Goal: Task Accomplishment & Management: Manage account settings

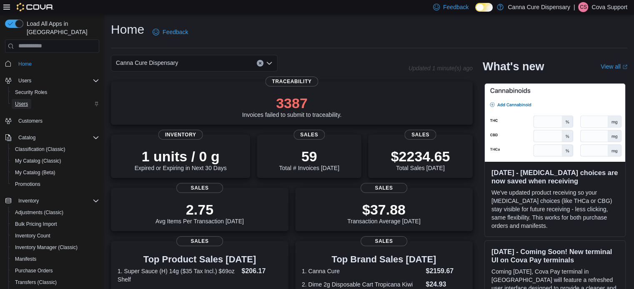
click at [25, 101] on span "Users" at bounding box center [21, 104] width 13 height 7
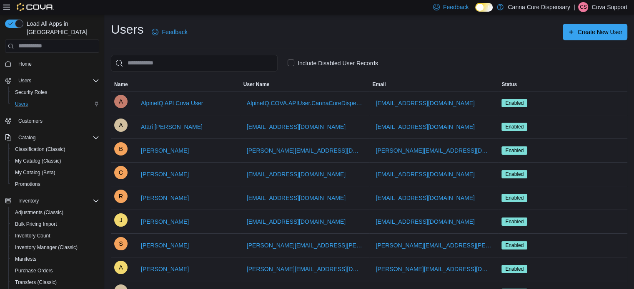
click at [623, 5] on p "Cova Support" at bounding box center [609, 7] width 36 height 10
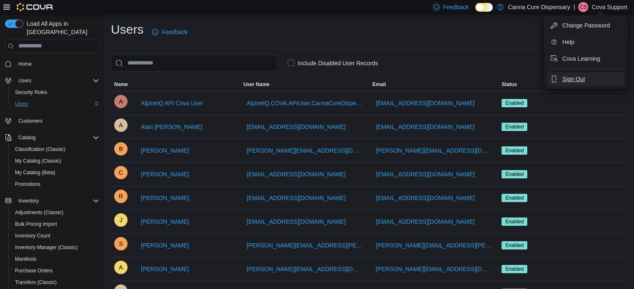
click at [573, 76] on span "Sign Out" at bounding box center [573, 79] width 22 height 8
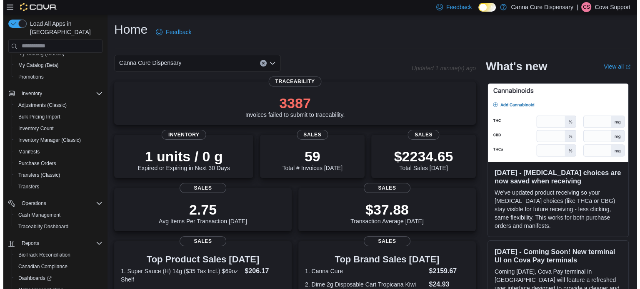
scroll to position [153, 0]
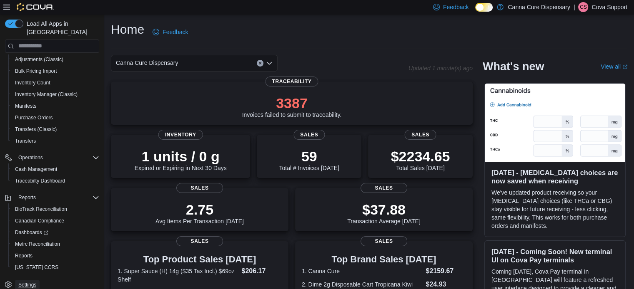
click at [28, 282] on span "Settings" at bounding box center [27, 285] width 18 height 7
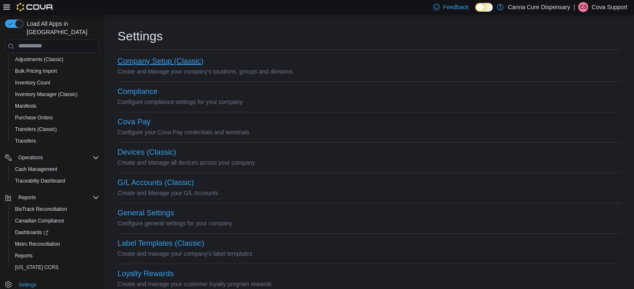
click at [150, 61] on button "Company Setup (Classic)" at bounding box center [160, 61] width 86 height 9
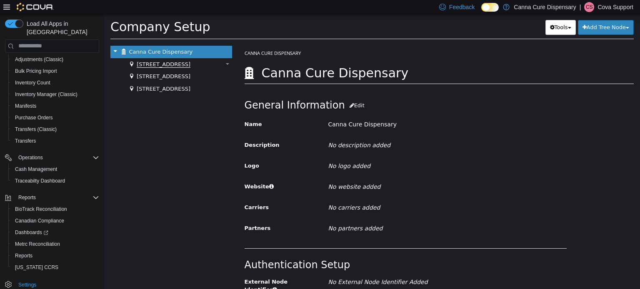
drag, startPoint x: 158, startPoint y: 65, endPoint x: 163, endPoint y: 67, distance: 5.0
click at [158, 64] on span "1023 E. 6th Ave" at bounding box center [164, 64] width 54 height 7
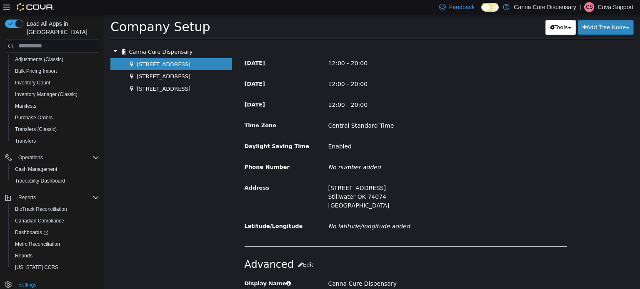
scroll to position [421, 0]
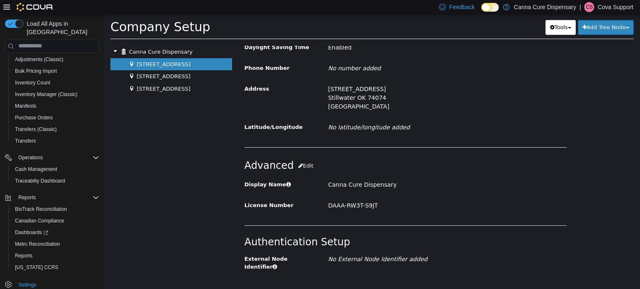
drag, startPoint x: 430, startPoint y: 125, endPoint x: 422, endPoint y: 166, distance: 42.6
click at [610, 4] on p "Cova Support" at bounding box center [615, 7] width 36 height 10
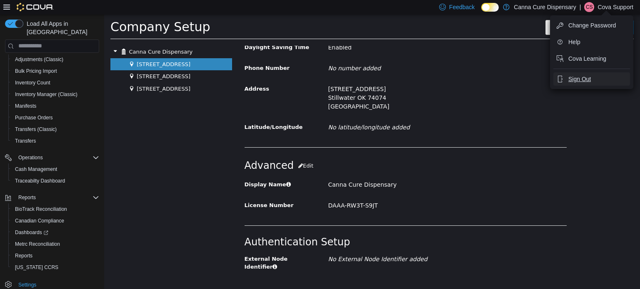
click at [580, 78] on span "Sign Out" at bounding box center [579, 79] width 22 height 8
